Goal: Transaction & Acquisition: Purchase product/service

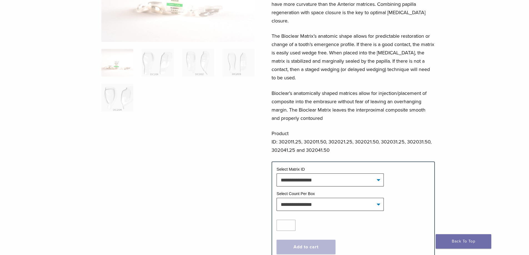
scroll to position [139, 0]
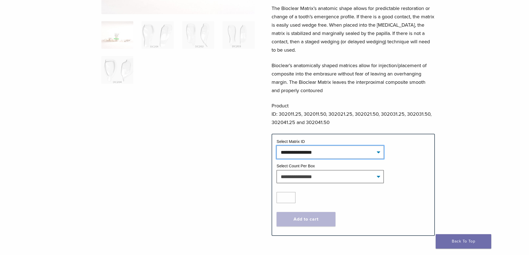
click at [283, 146] on select "**********" at bounding box center [330, 152] width 107 height 13
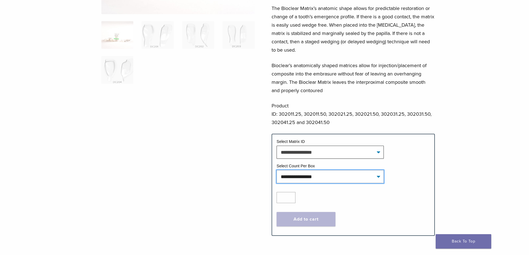
click at [284, 171] on select "**********" at bounding box center [330, 176] width 107 height 13
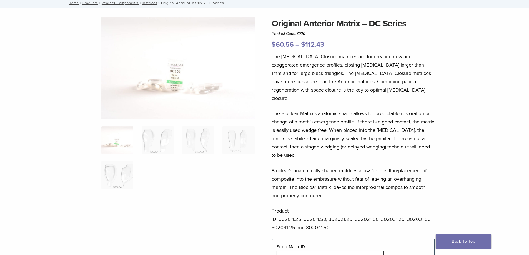
scroll to position [0, 0]
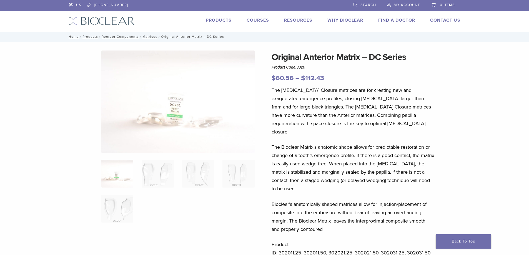
click at [211, 23] on link "Products" at bounding box center [219, 21] width 26 height 6
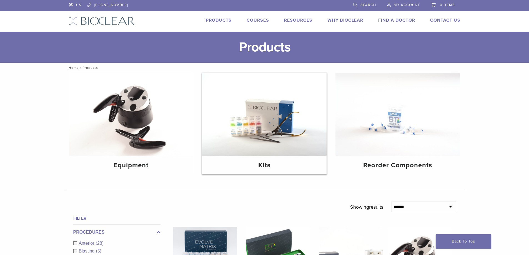
click at [257, 133] on img at bounding box center [264, 114] width 125 height 83
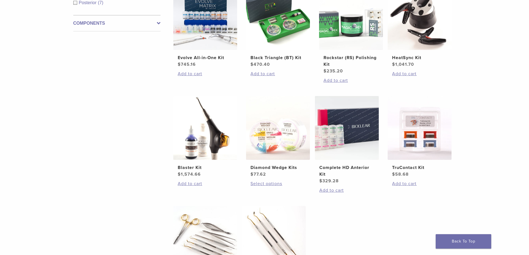
scroll to position [139, 0]
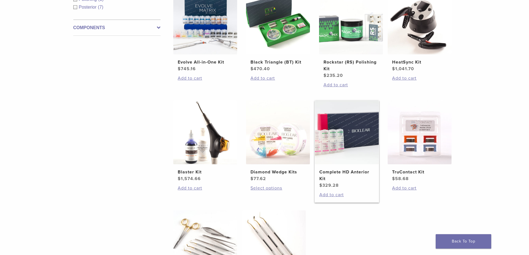
click at [351, 144] on img at bounding box center [347, 133] width 64 height 64
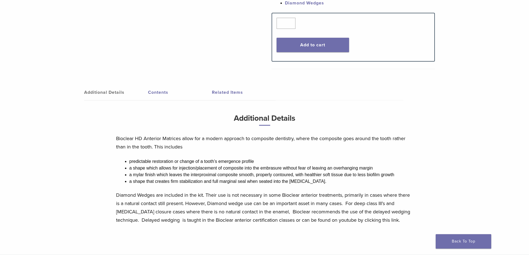
scroll to position [222, 0]
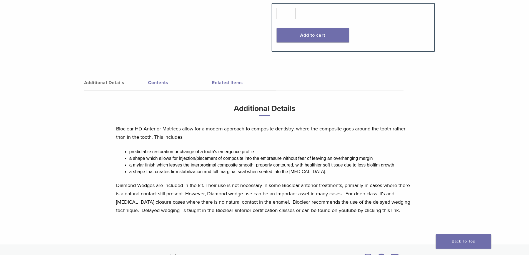
click at [154, 83] on link "Contents" at bounding box center [180, 83] width 64 height 16
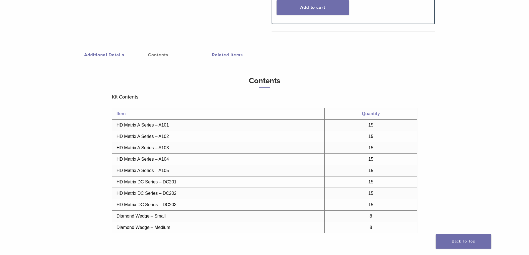
scroll to position [278, 0]
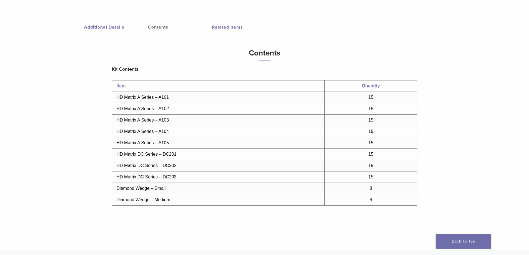
click at [231, 25] on link "Related Items" at bounding box center [244, 27] width 64 height 16
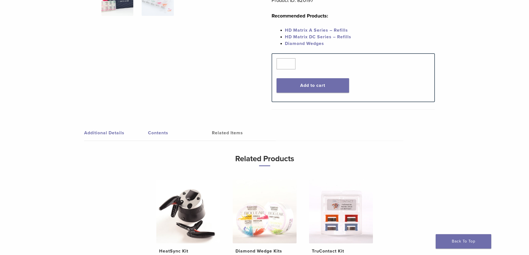
scroll to position [167, 0]
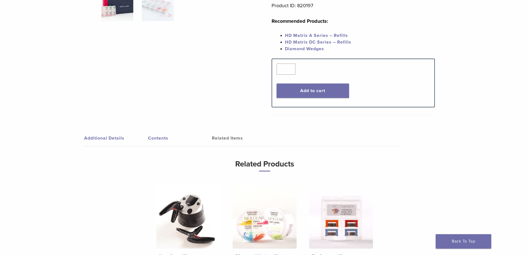
click at [102, 138] on link "Additional Details" at bounding box center [116, 139] width 64 height 16
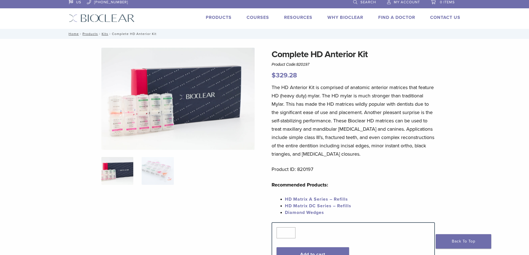
scroll to position [0, 0]
